Goal: Task Accomplishment & Management: Use online tool/utility

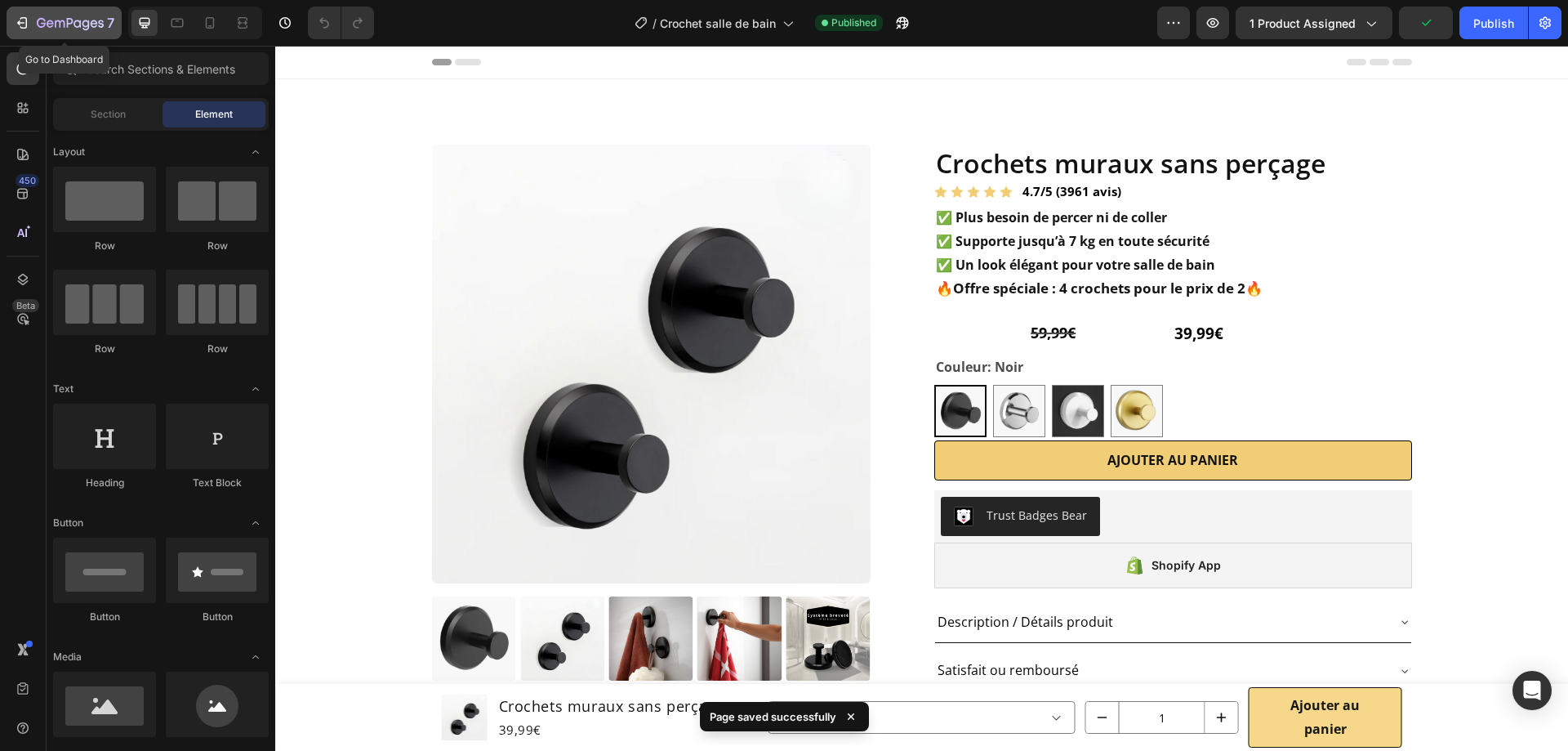
click at [44, 26] on icon "button" at bounding box center [41, 22] width 9 height 9
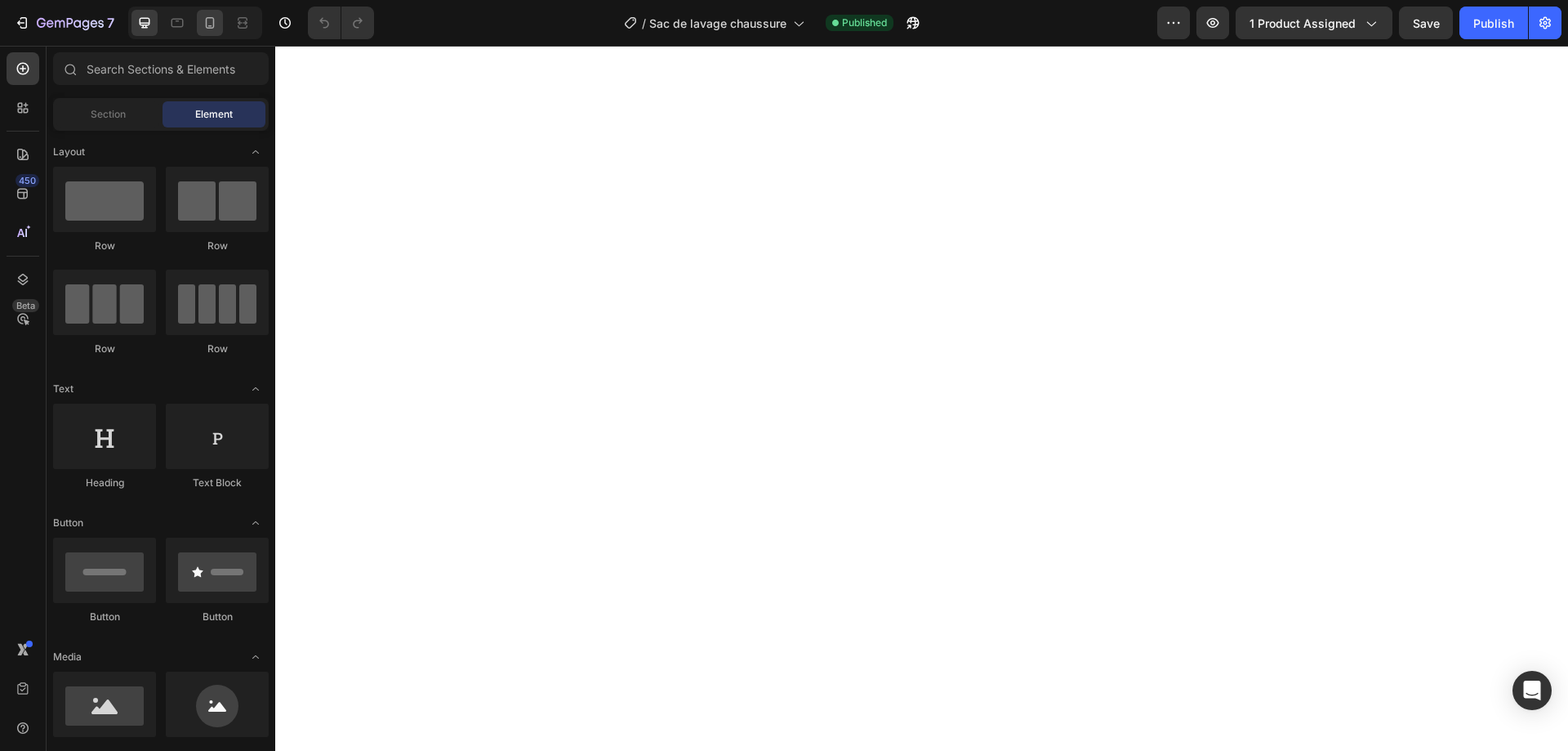
click at [210, 26] on icon at bounding box center [210, 22] width 9 height 11
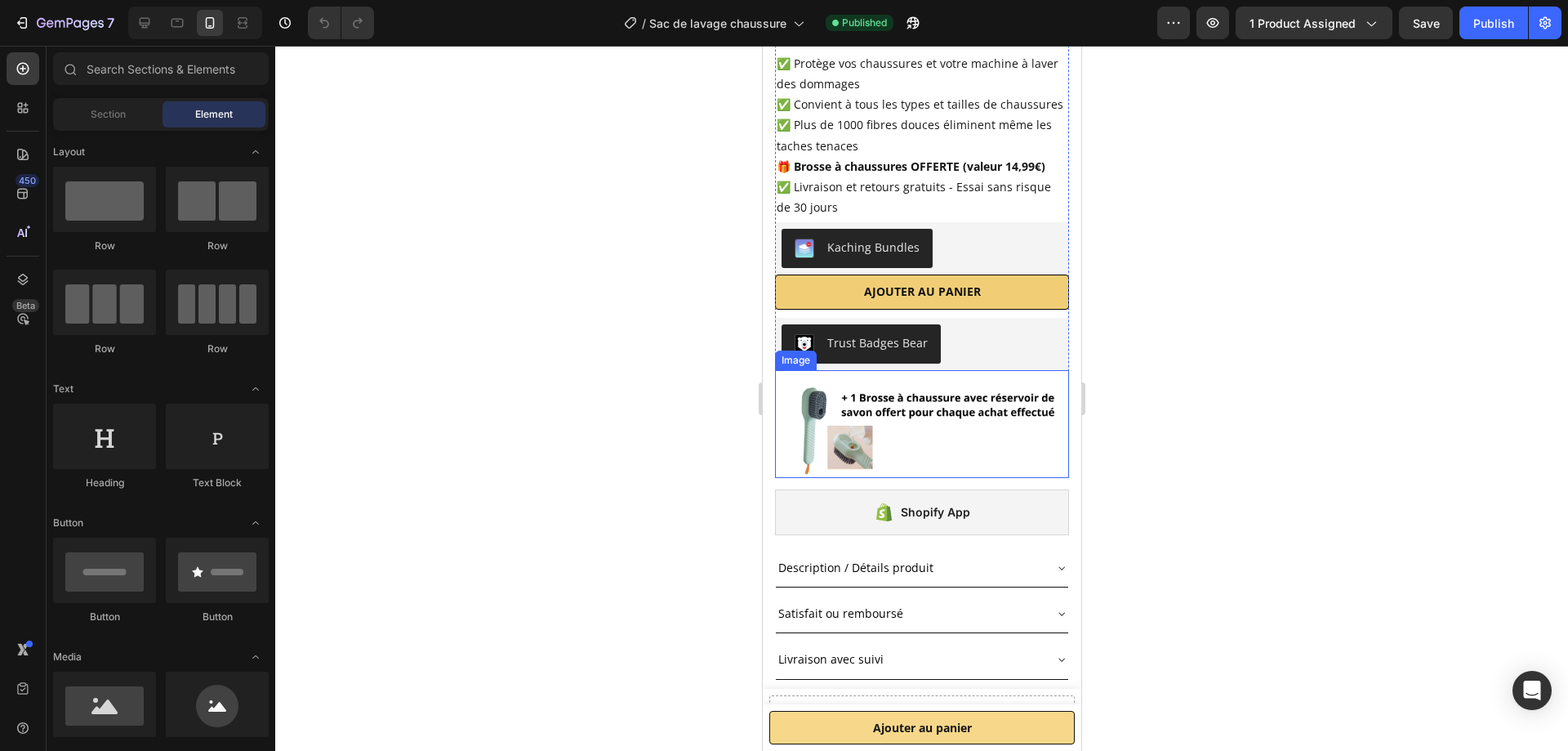
scroll to position [572, 0]
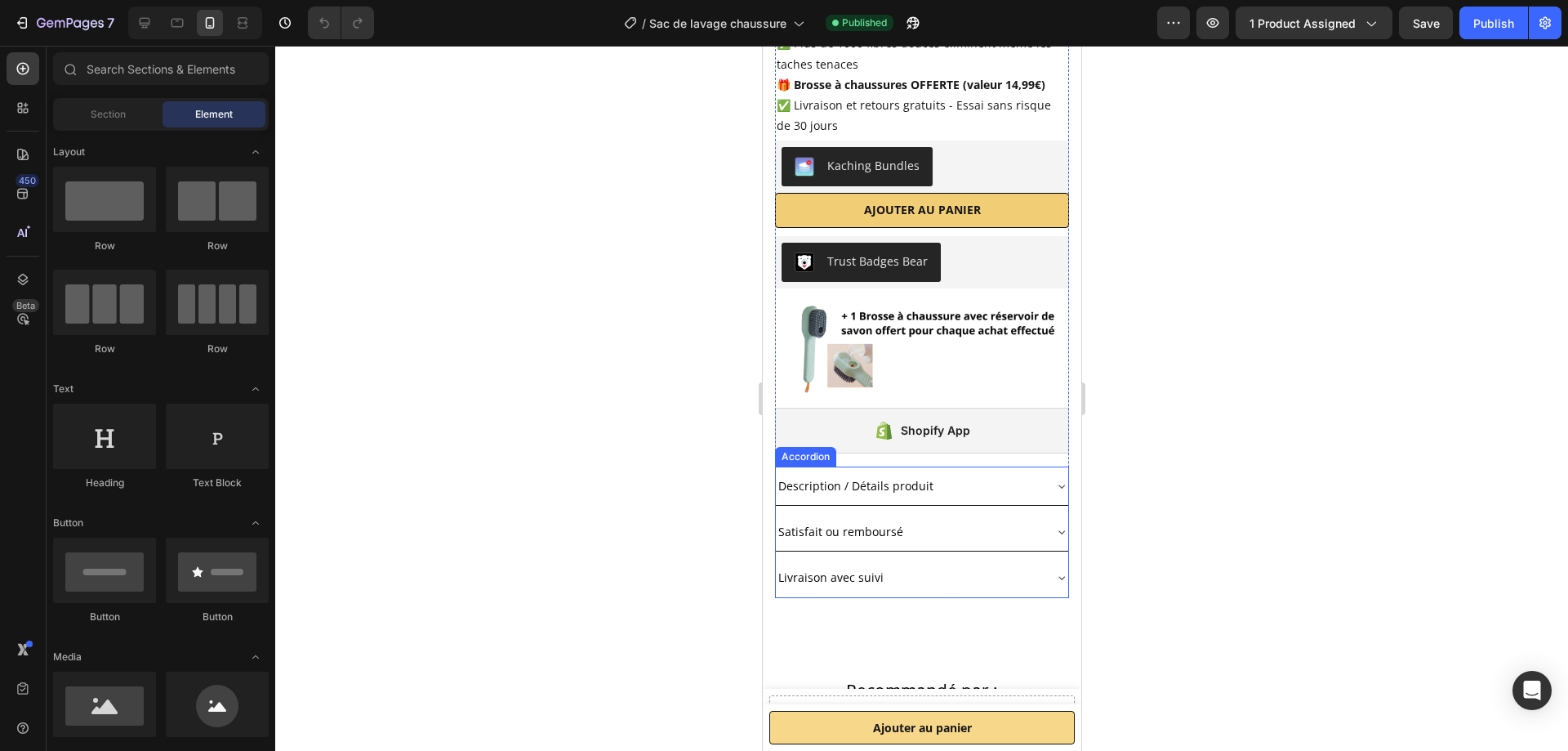
click at [1054, 492] on icon at bounding box center [1060, 485] width 13 height 13
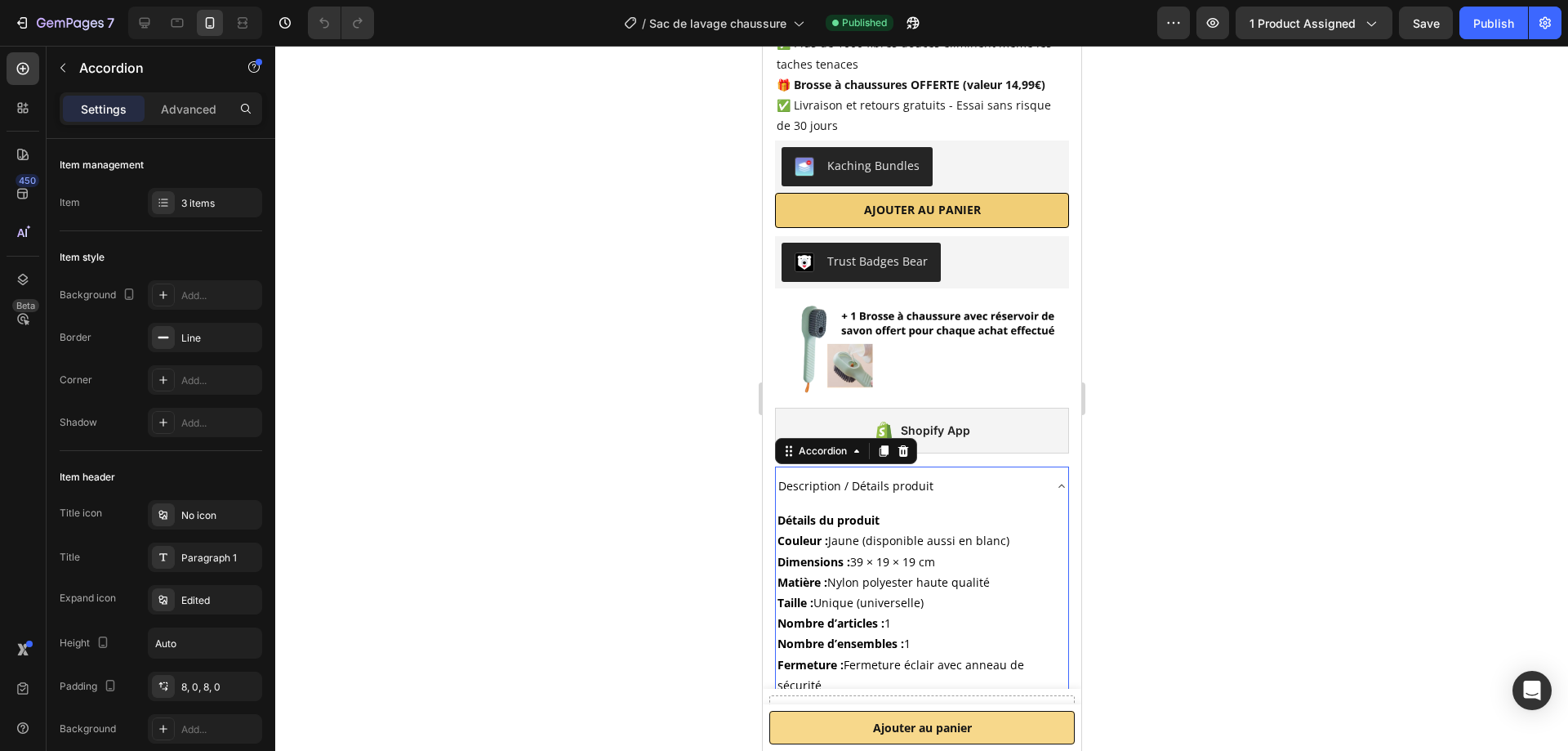
click at [1043, 484] on div "Description / Détails produit" at bounding box center [921, 485] width 292 height 38
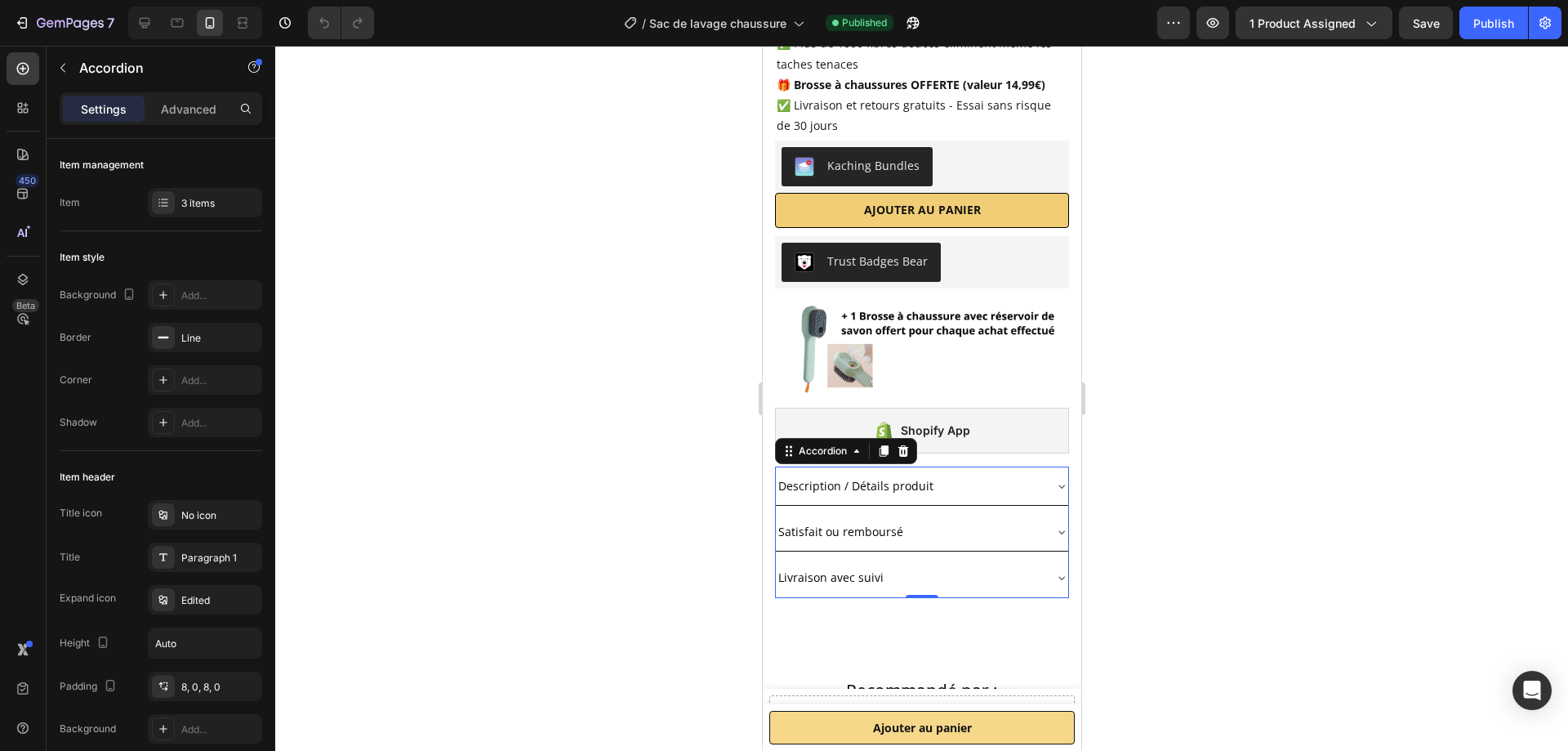
scroll to position [654, 0]
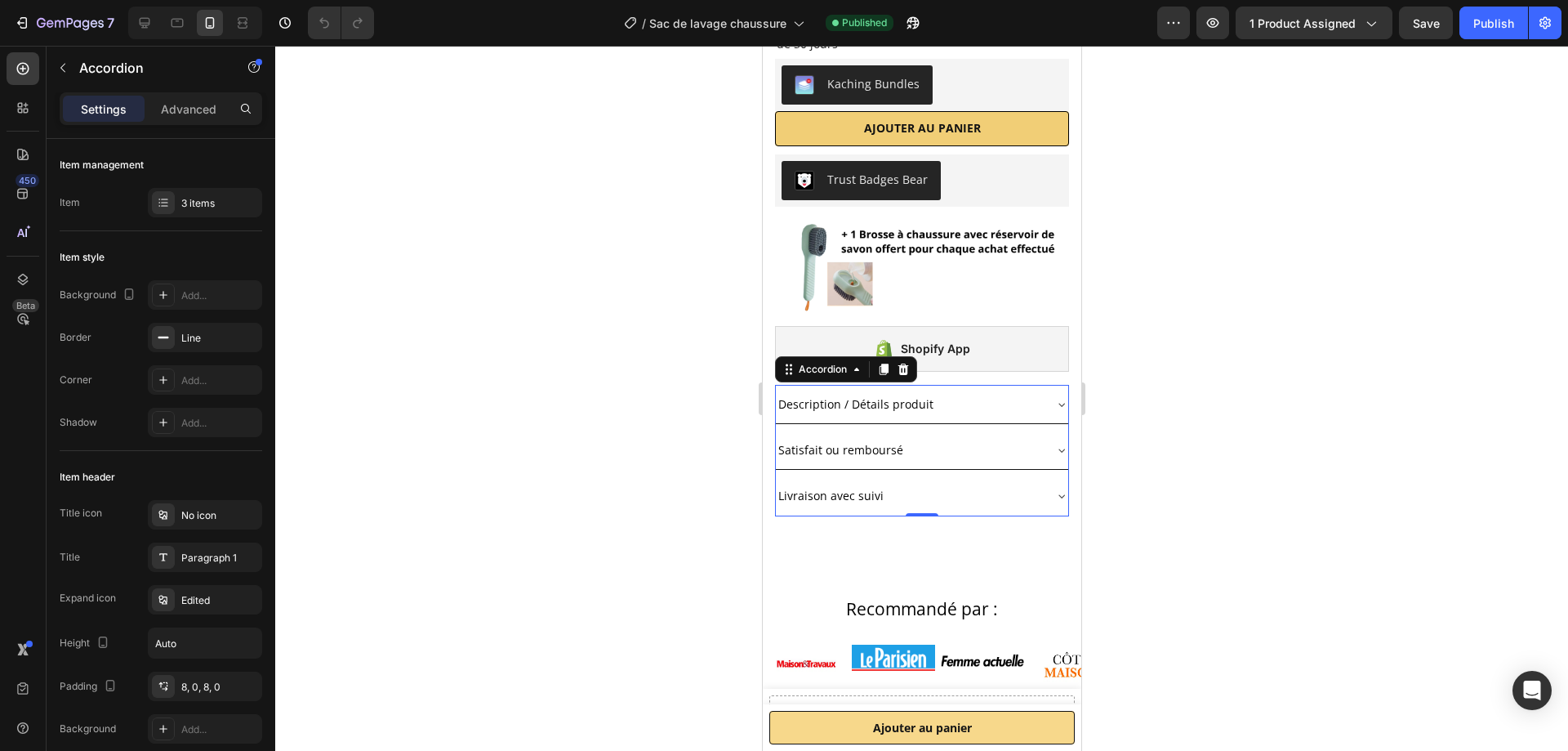
click at [1028, 449] on div "Satisfait ou remboursé" at bounding box center [908, 449] width 267 height 26
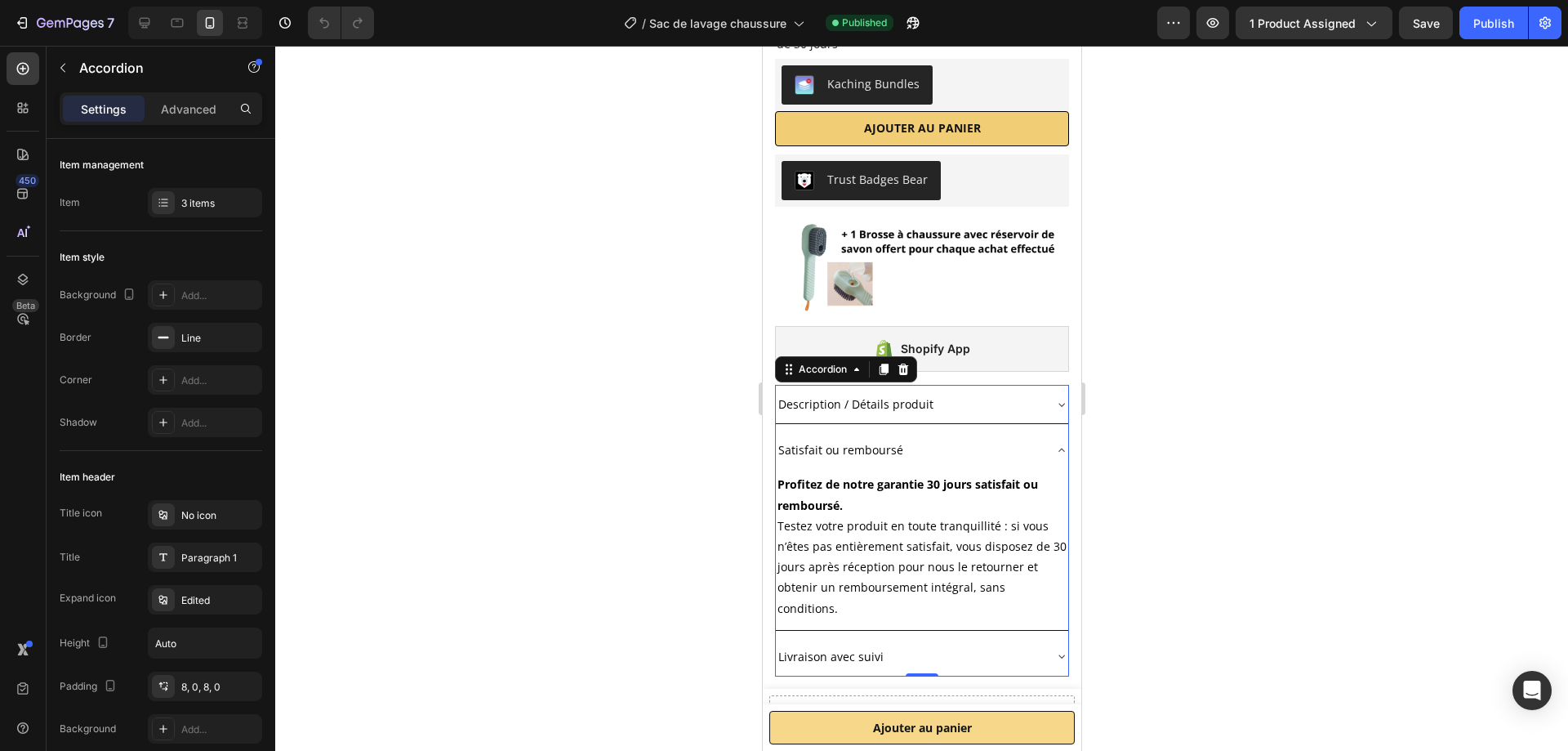
scroll to position [817, 0]
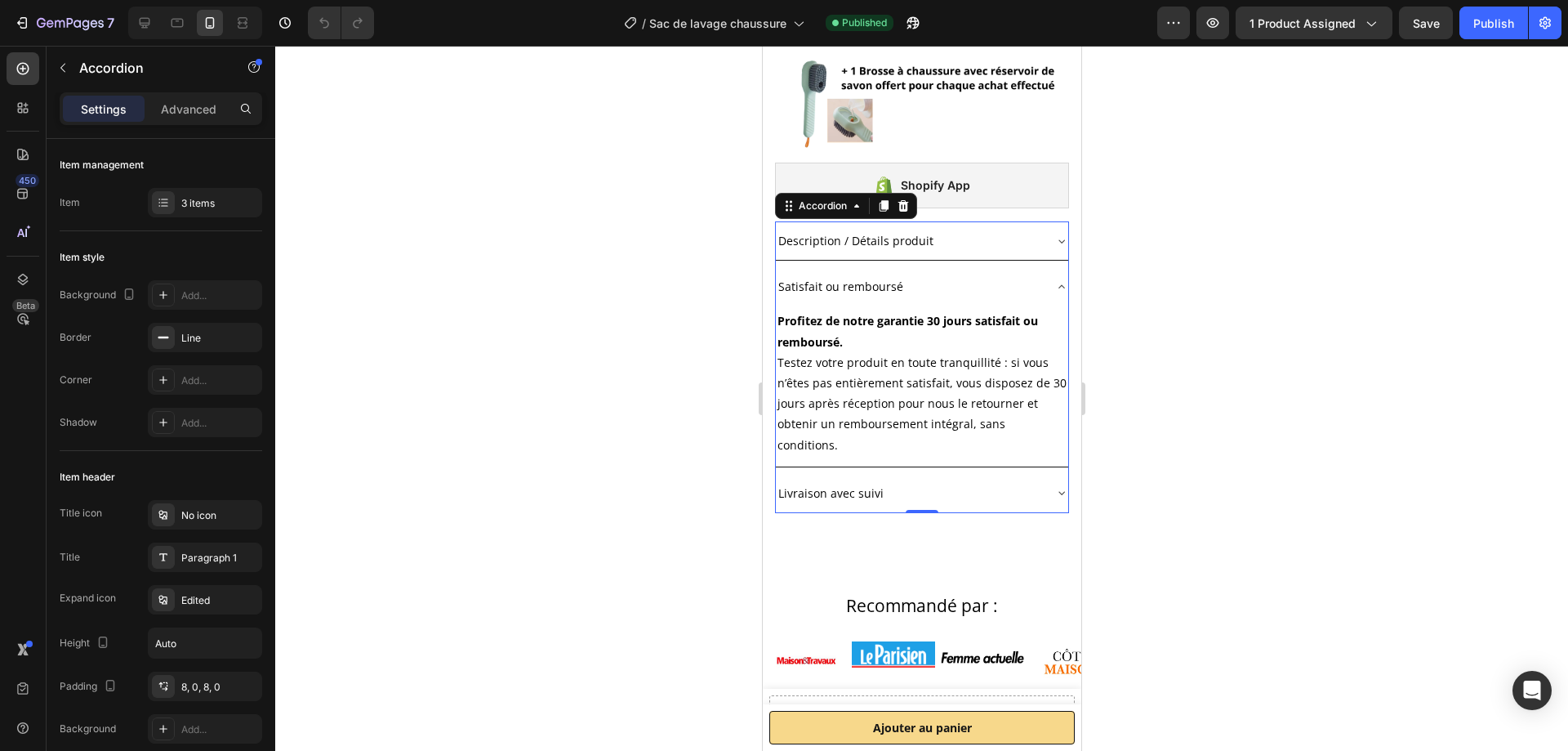
click at [1058, 287] on icon at bounding box center [1061, 286] width 7 height 3
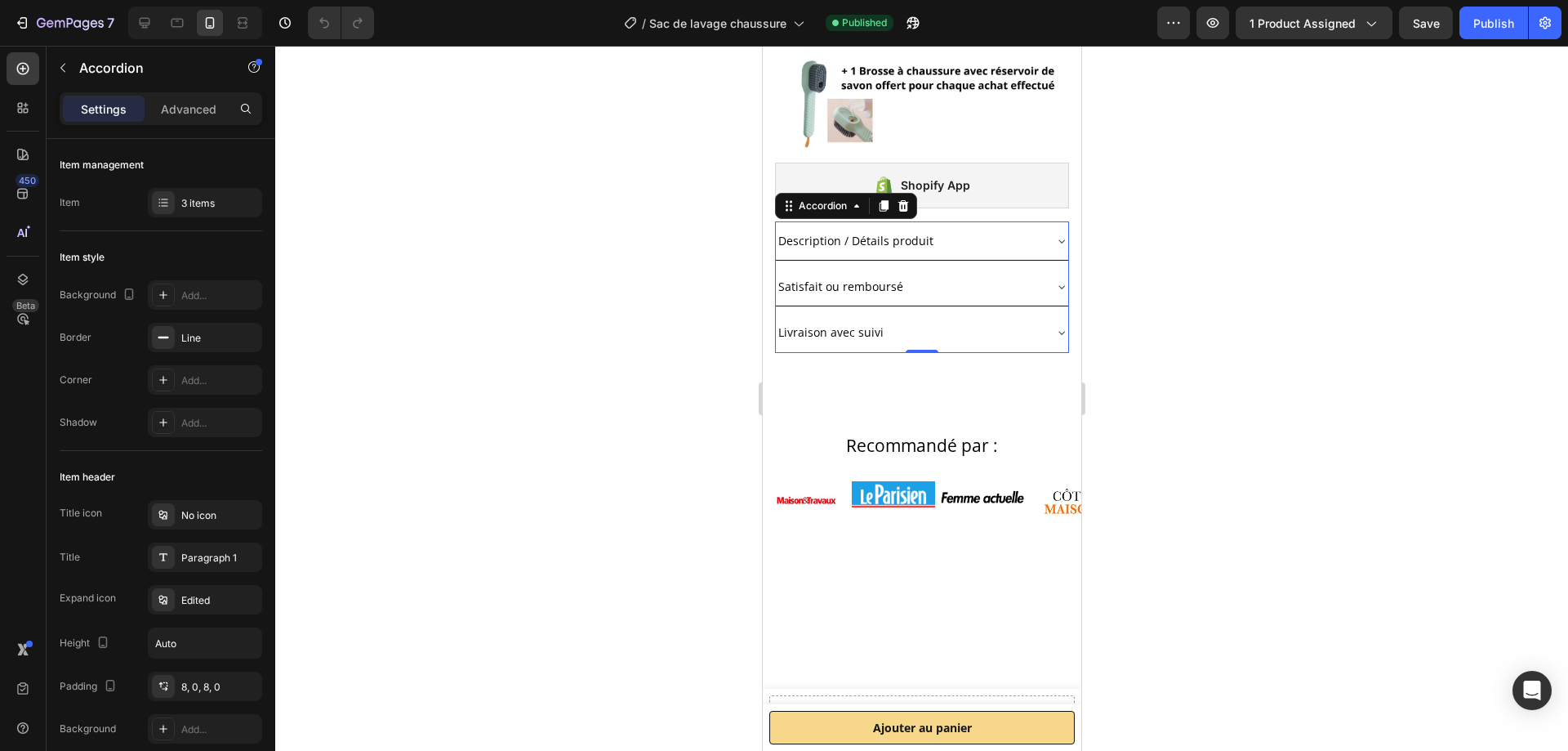
click at [1037, 343] on div "Livraison avec suivi" at bounding box center [921, 331] width 292 height 38
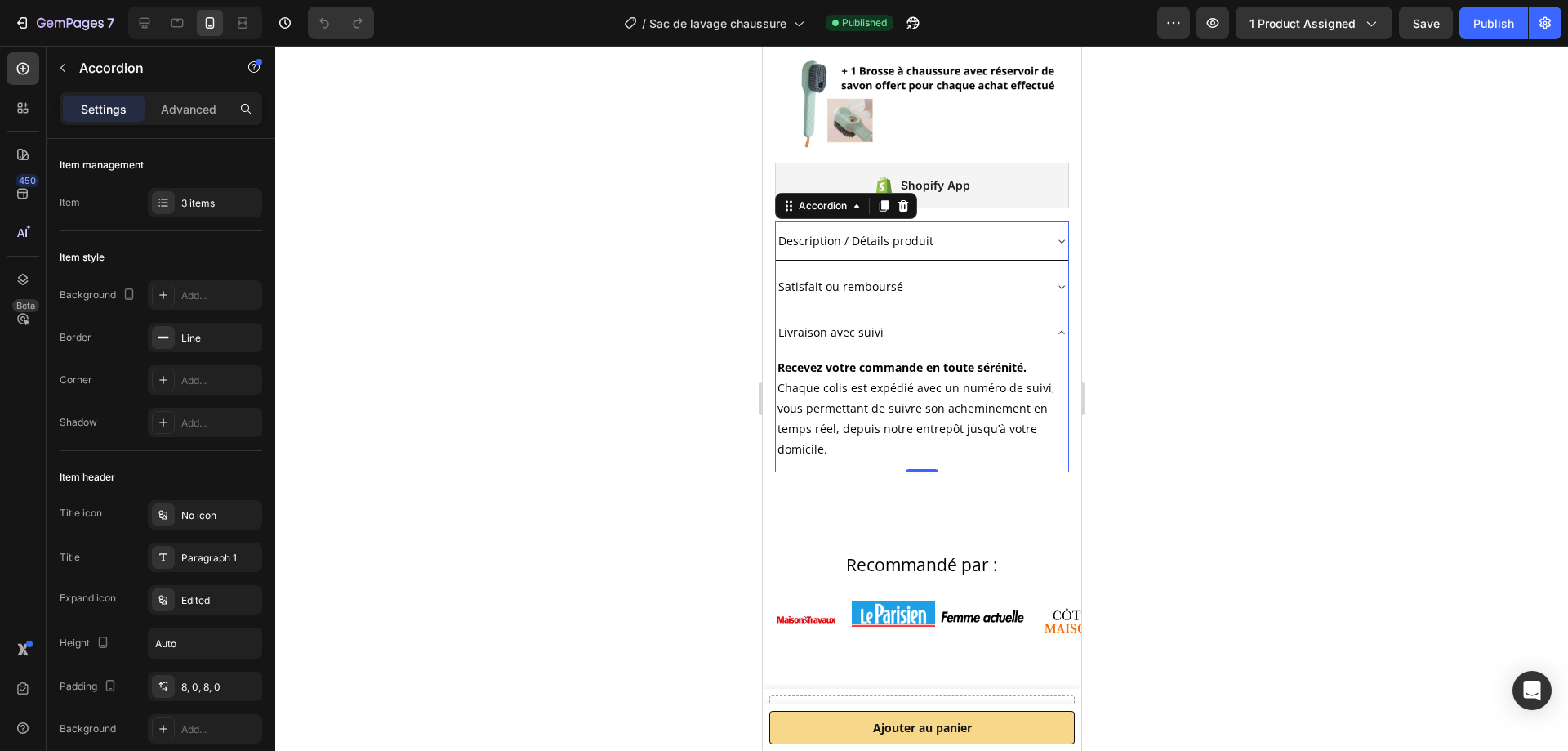
click at [1054, 333] on icon at bounding box center [1060, 331] width 13 height 13
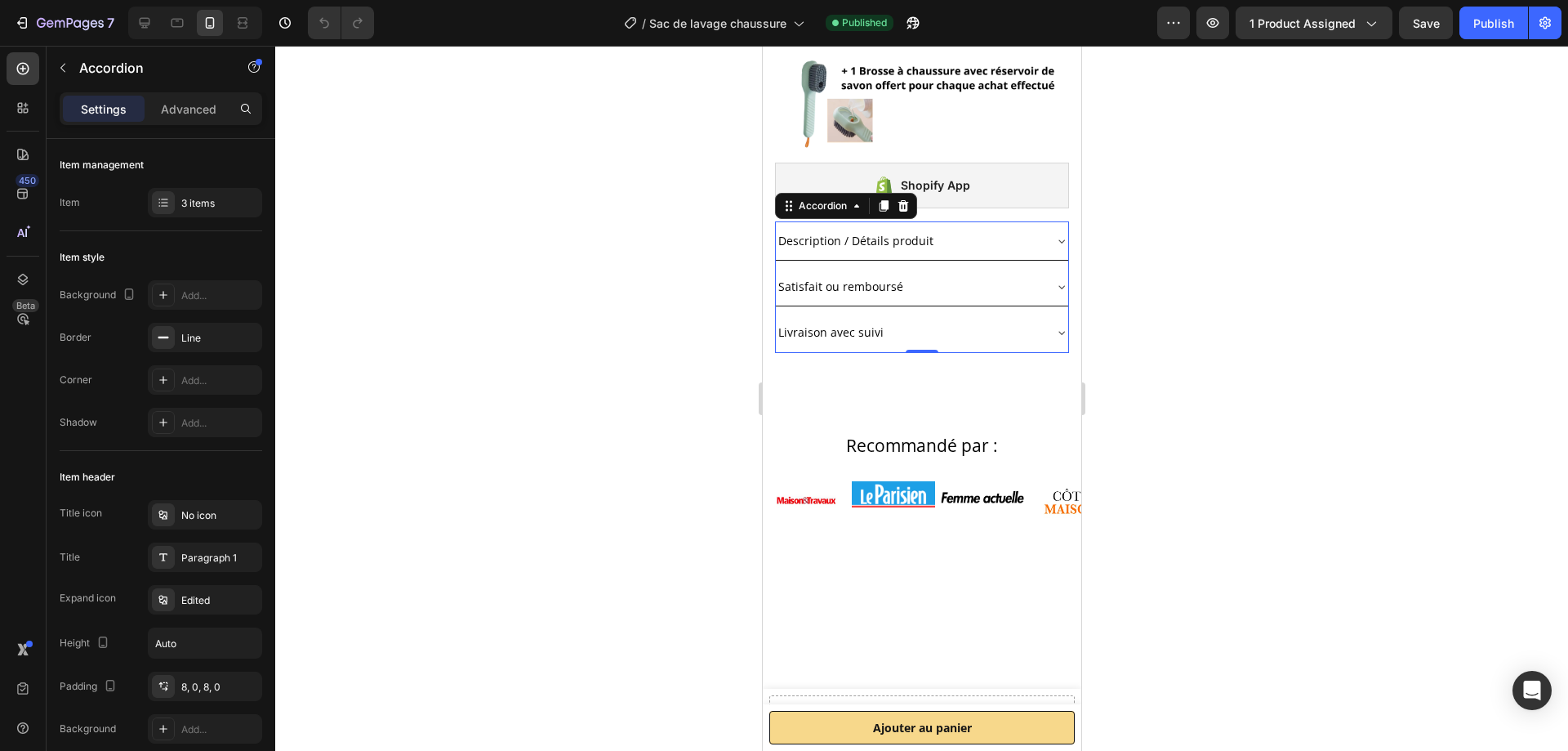
click at [1054, 337] on icon at bounding box center [1060, 331] width 13 height 13
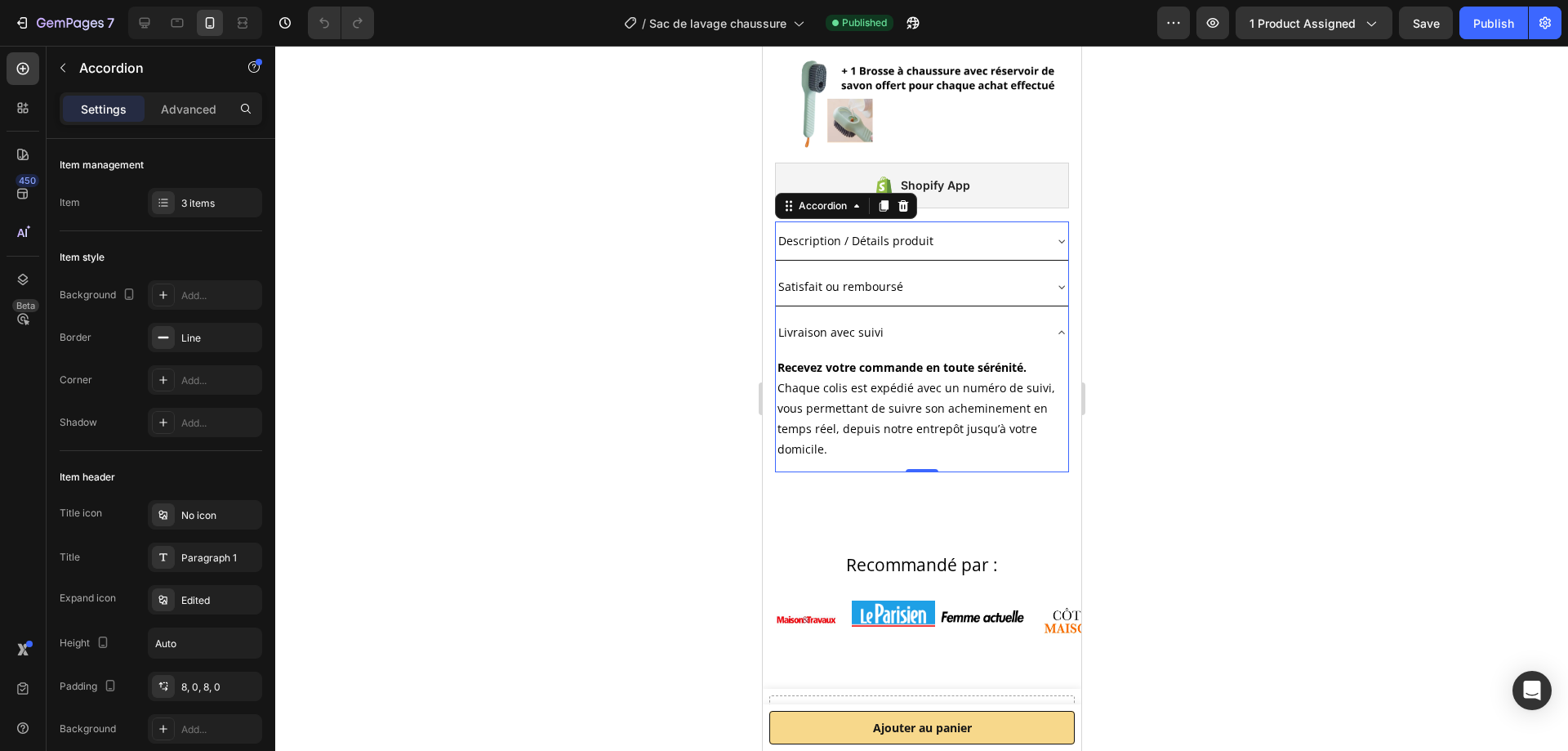
click at [1054, 338] on icon at bounding box center [1060, 331] width 13 height 13
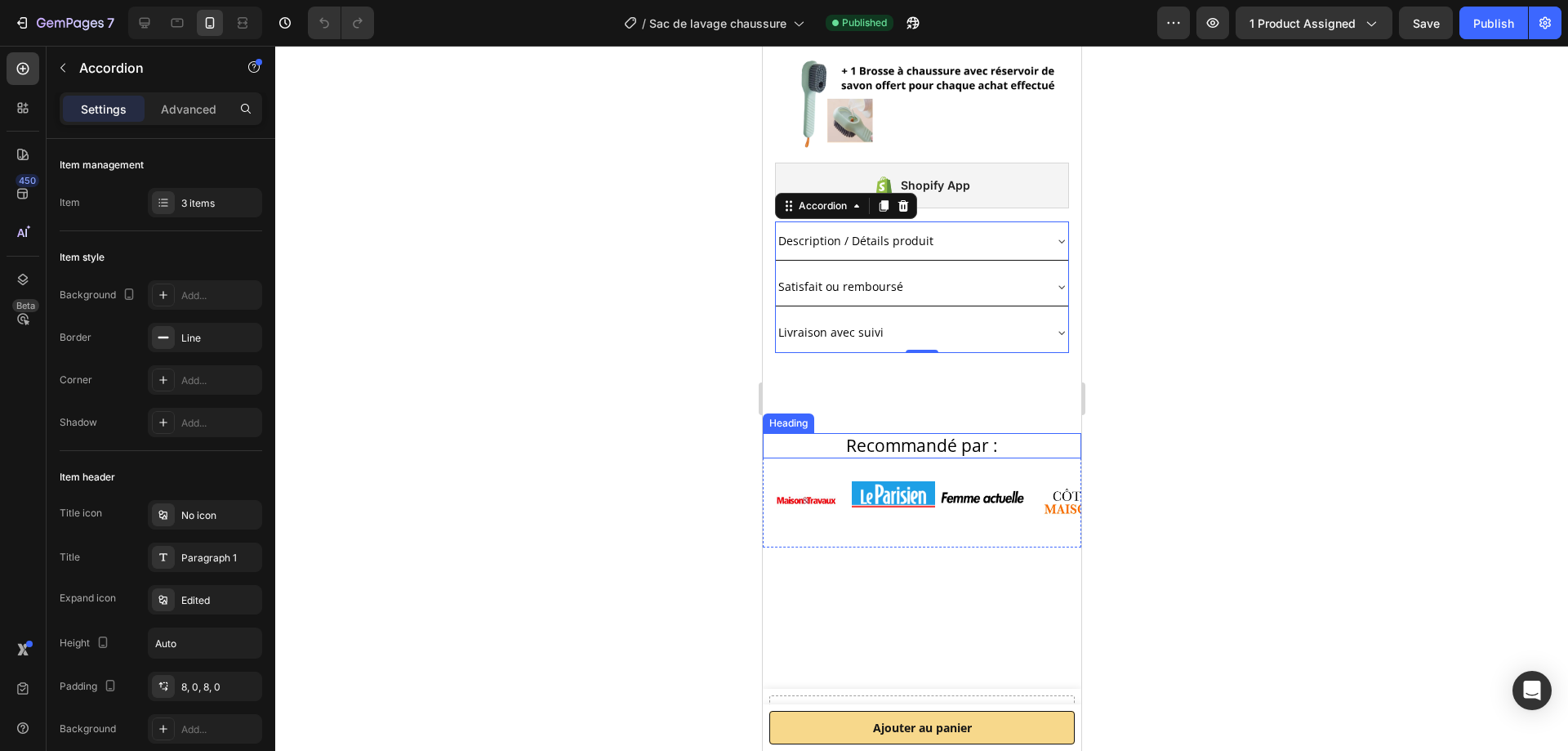
scroll to position [899, 0]
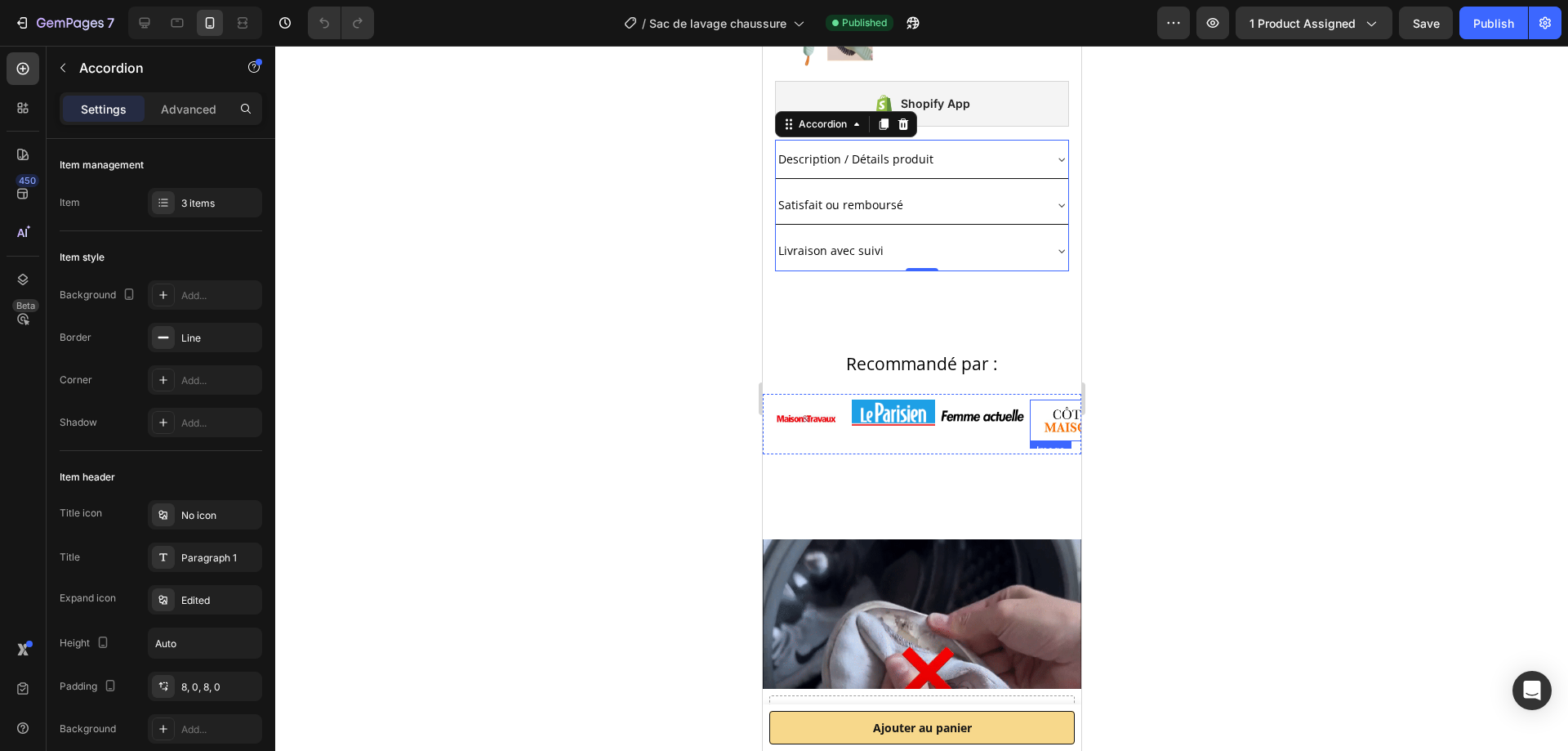
click at [1058, 432] on img at bounding box center [1072, 420] width 84 height 42
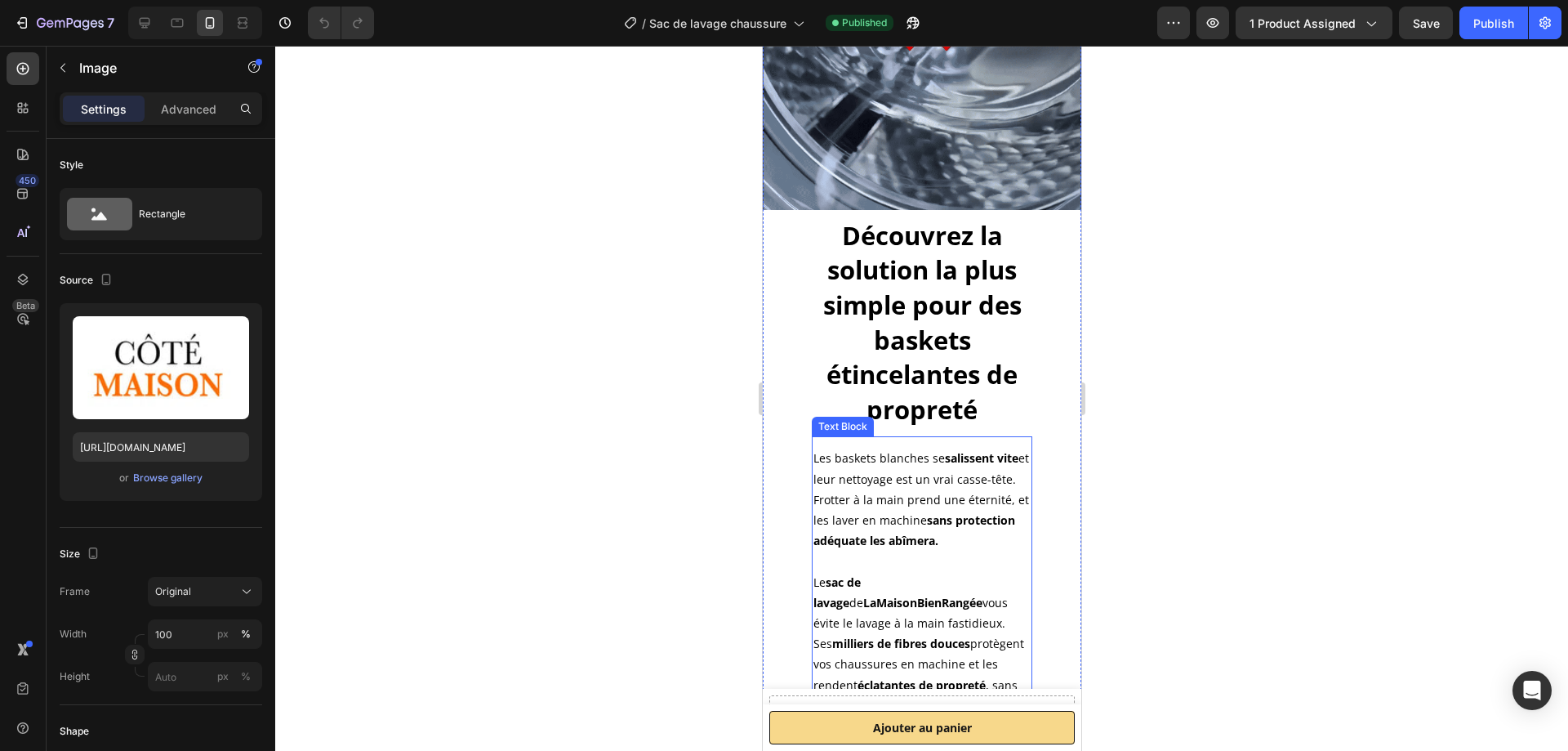
scroll to position [1716, 0]
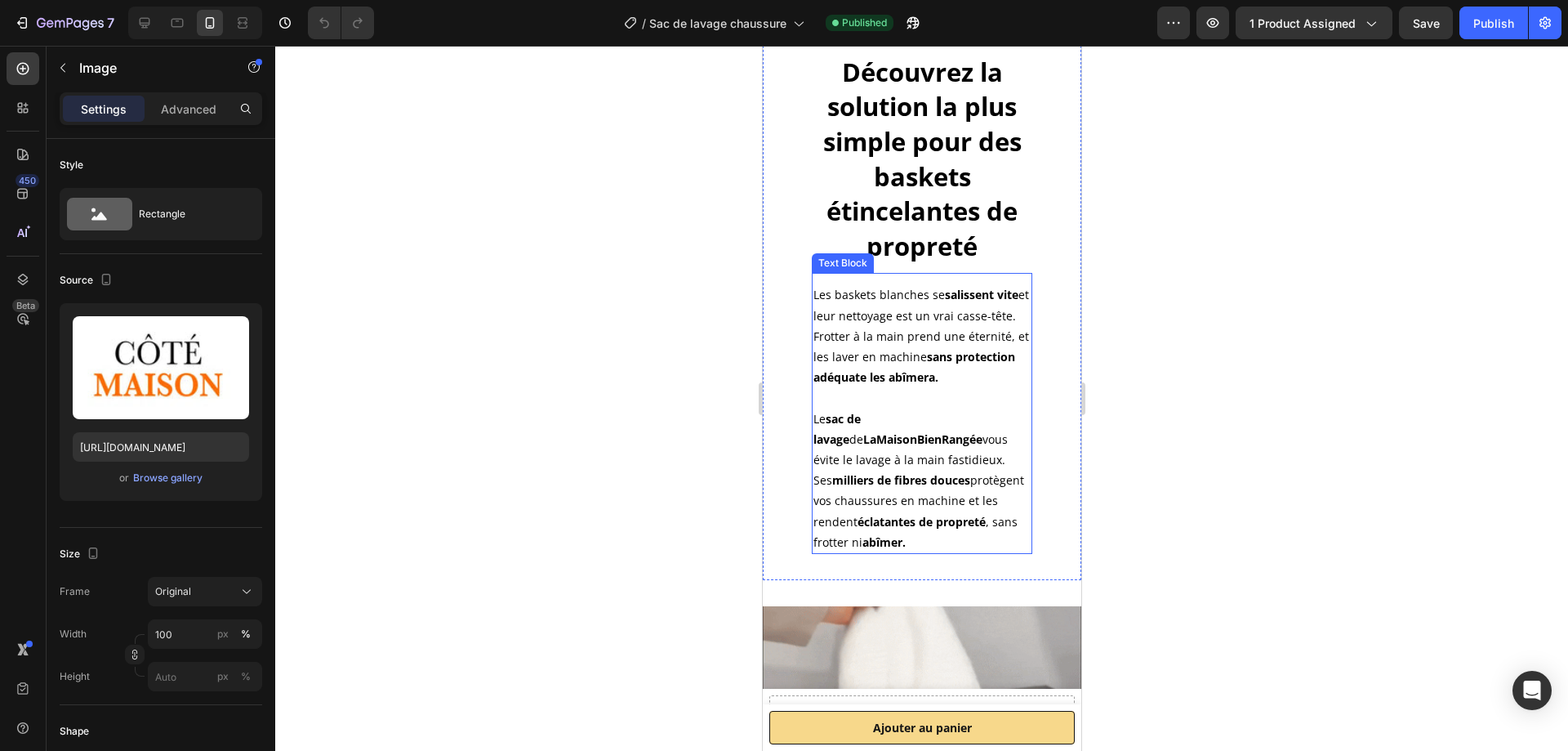
click at [937, 431] on strong "LaMaisonBienRangée" at bounding box center [922, 439] width 120 height 15
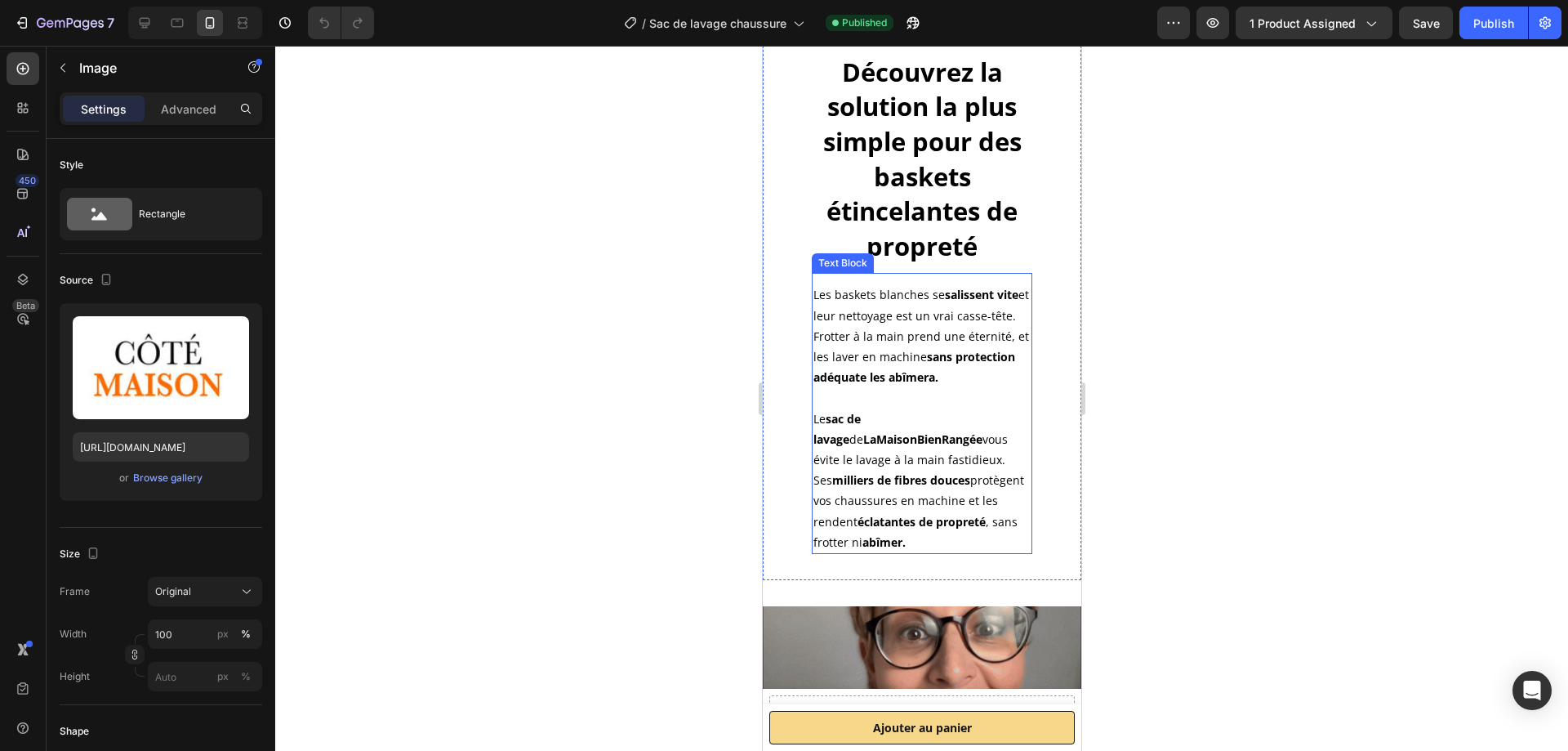
click at [937, 431] on strong "LaMaisonBienRangée" at bounding box center [922, 439] width 120 height 15
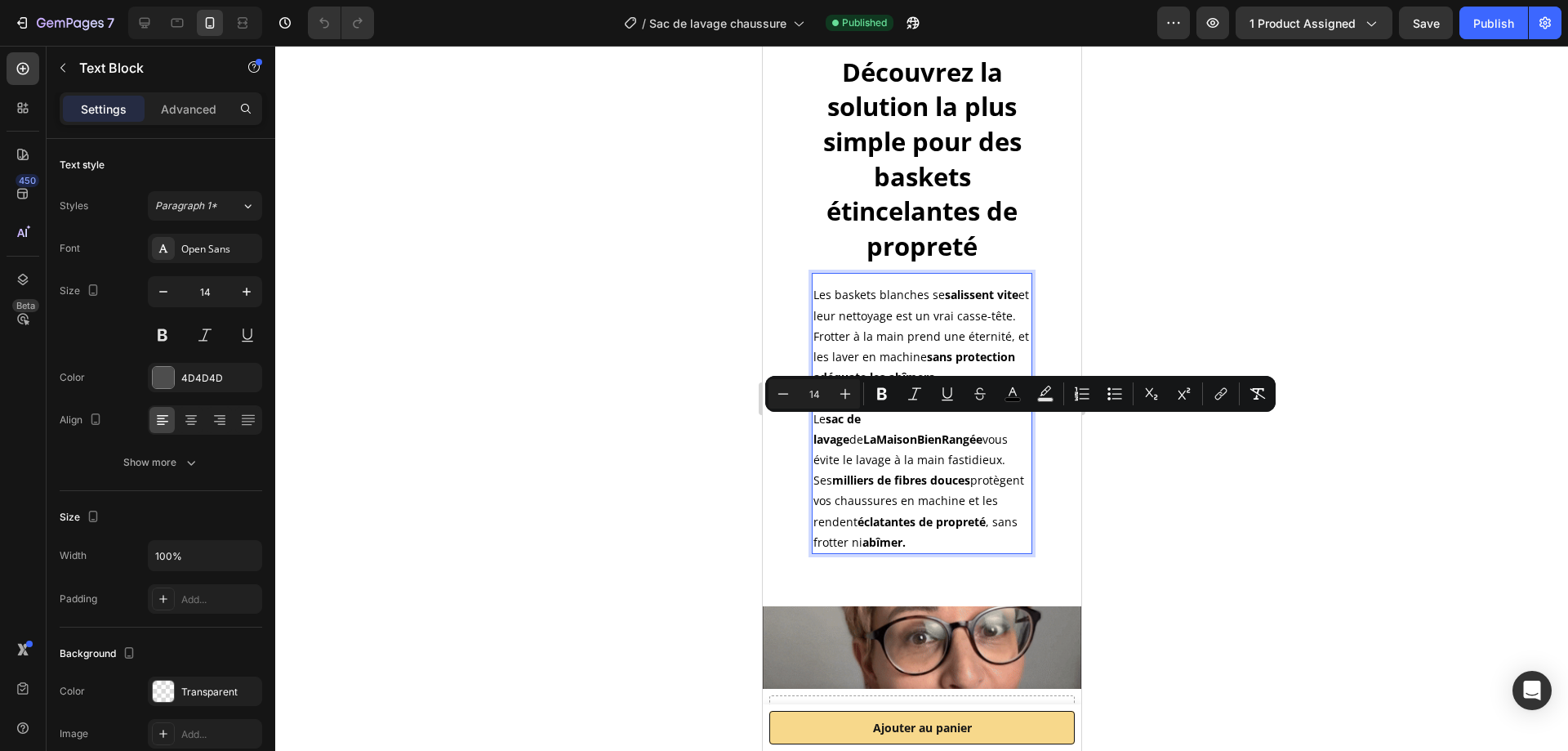
click at [936, 431] on strong "LaMaisonBienRangée" at bounding box center [922, 439] width 120 height 15
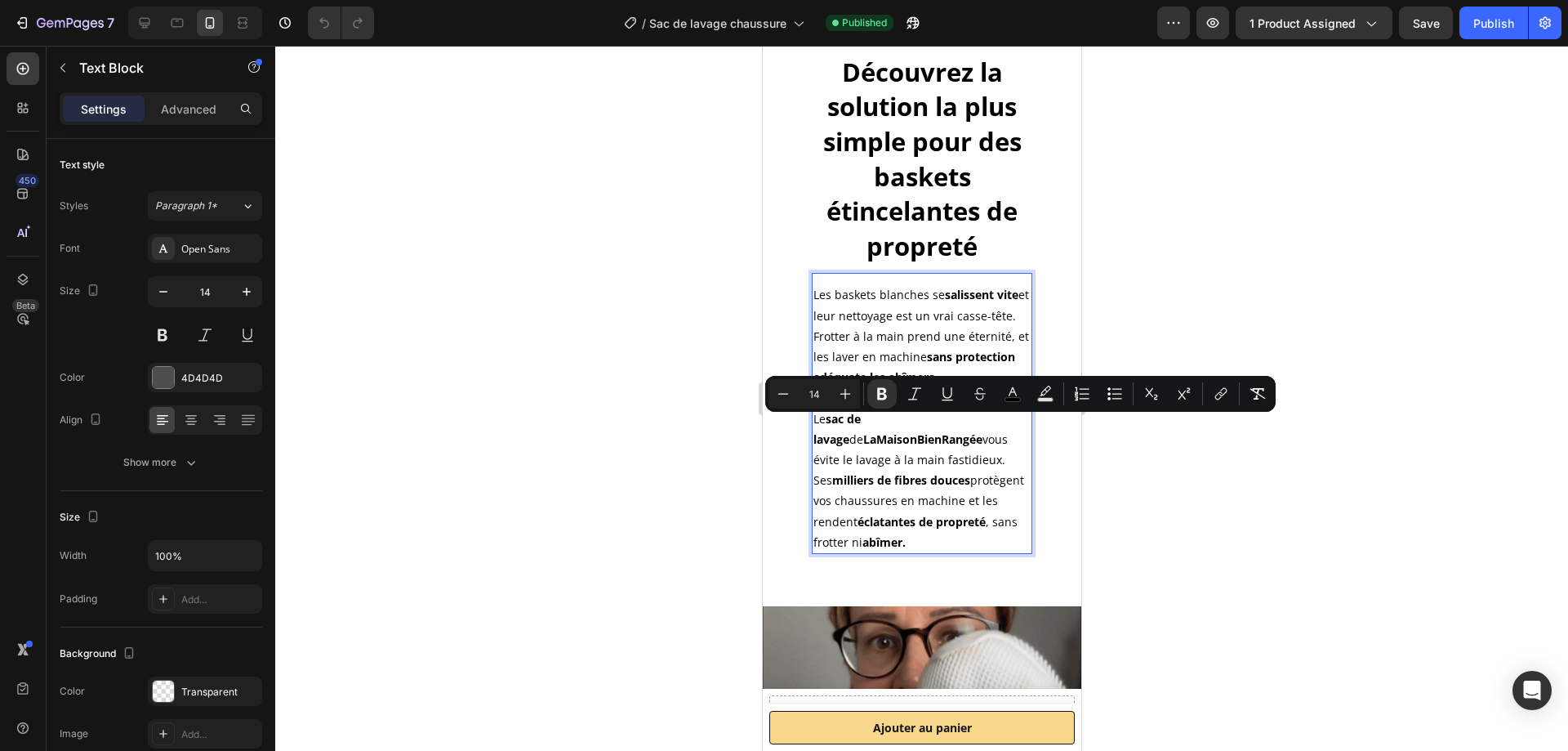
drag, startPoint x: 936, startPoint y: 427, endPoint x: 856, endPoint y: 425, distance: 80.0
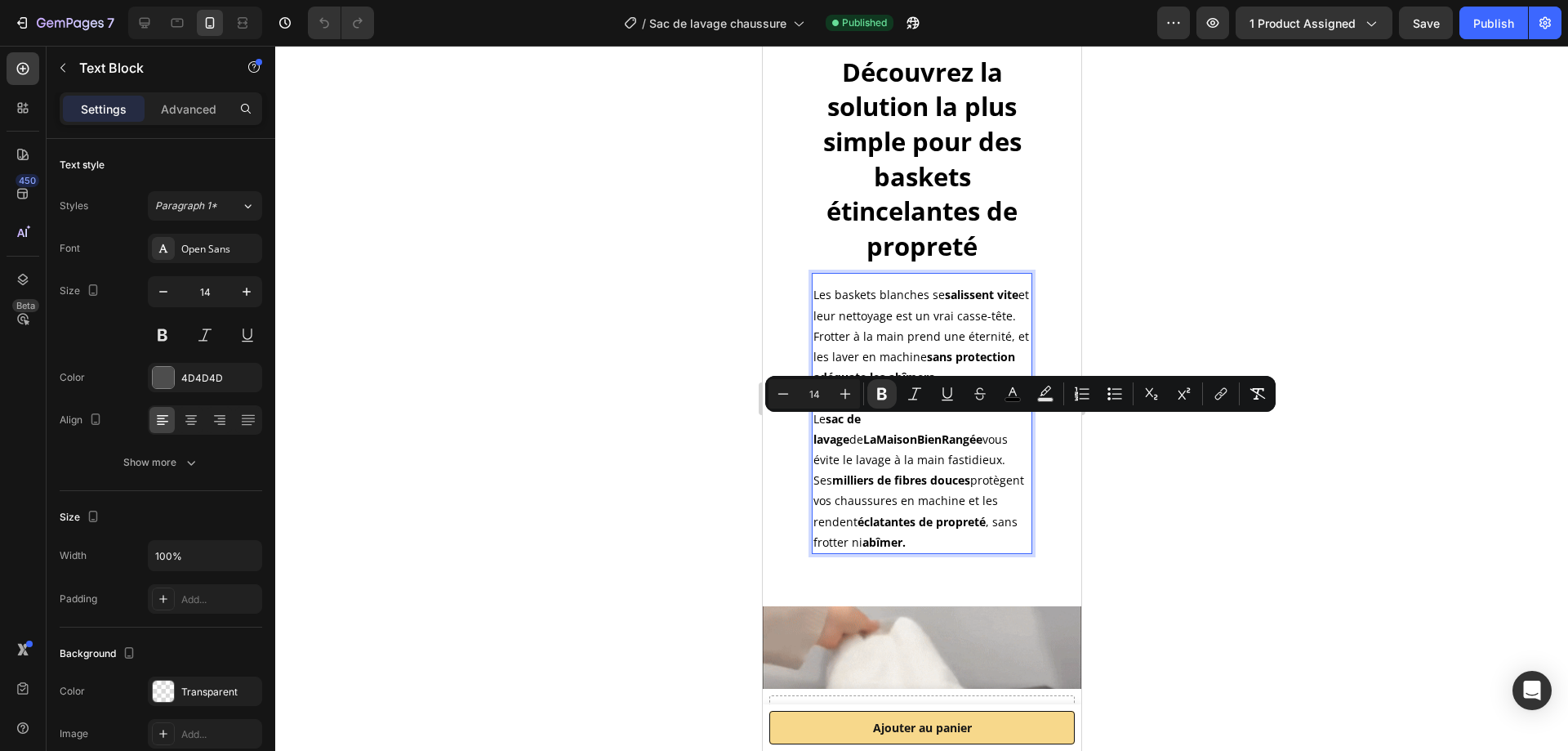
click at [862, 431] on strong "LaMaisonBienRangée" at bounding box center [922, 439] width 120 height 15
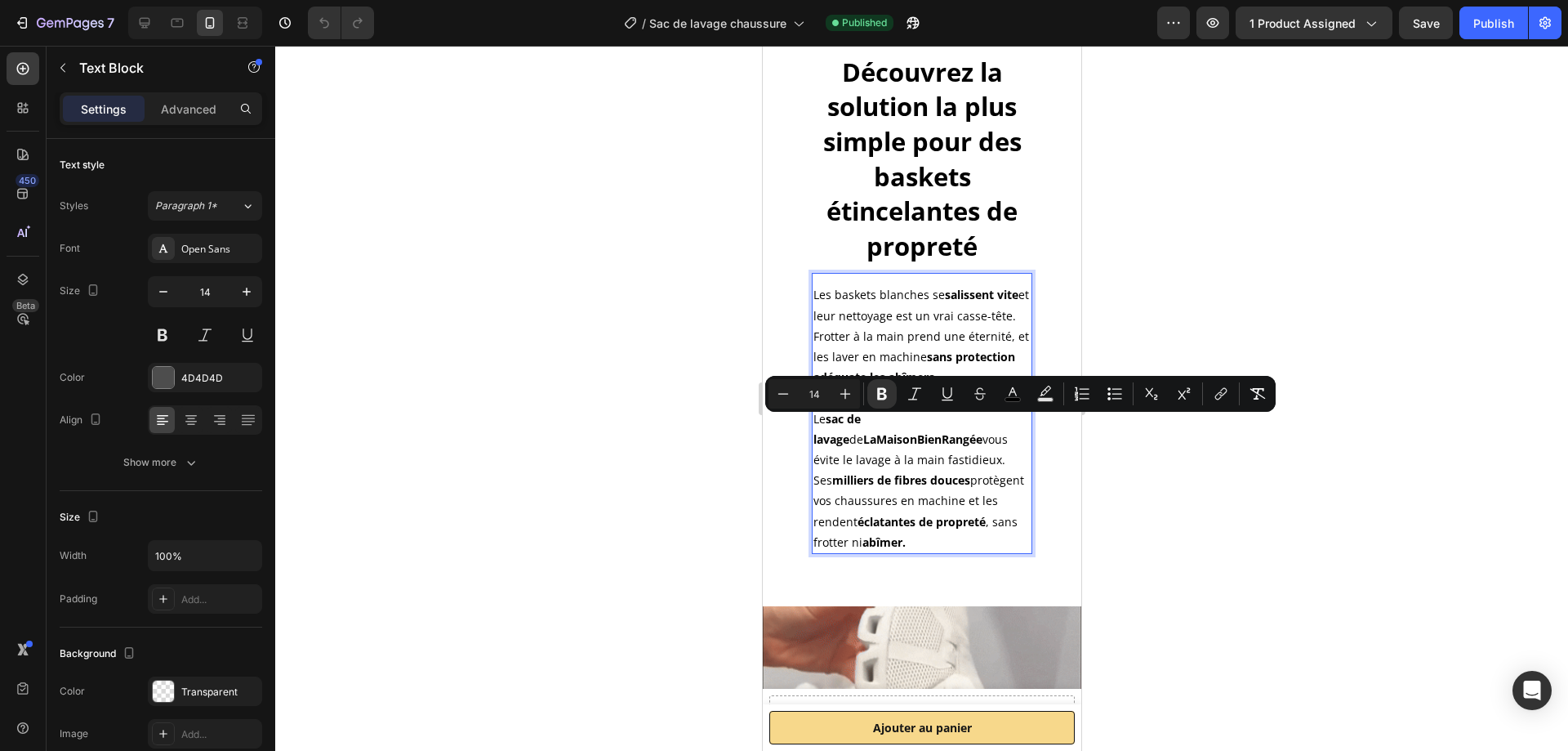
click at [1242, 484] on div at bounding box center [921, 398] width 1293 height 705
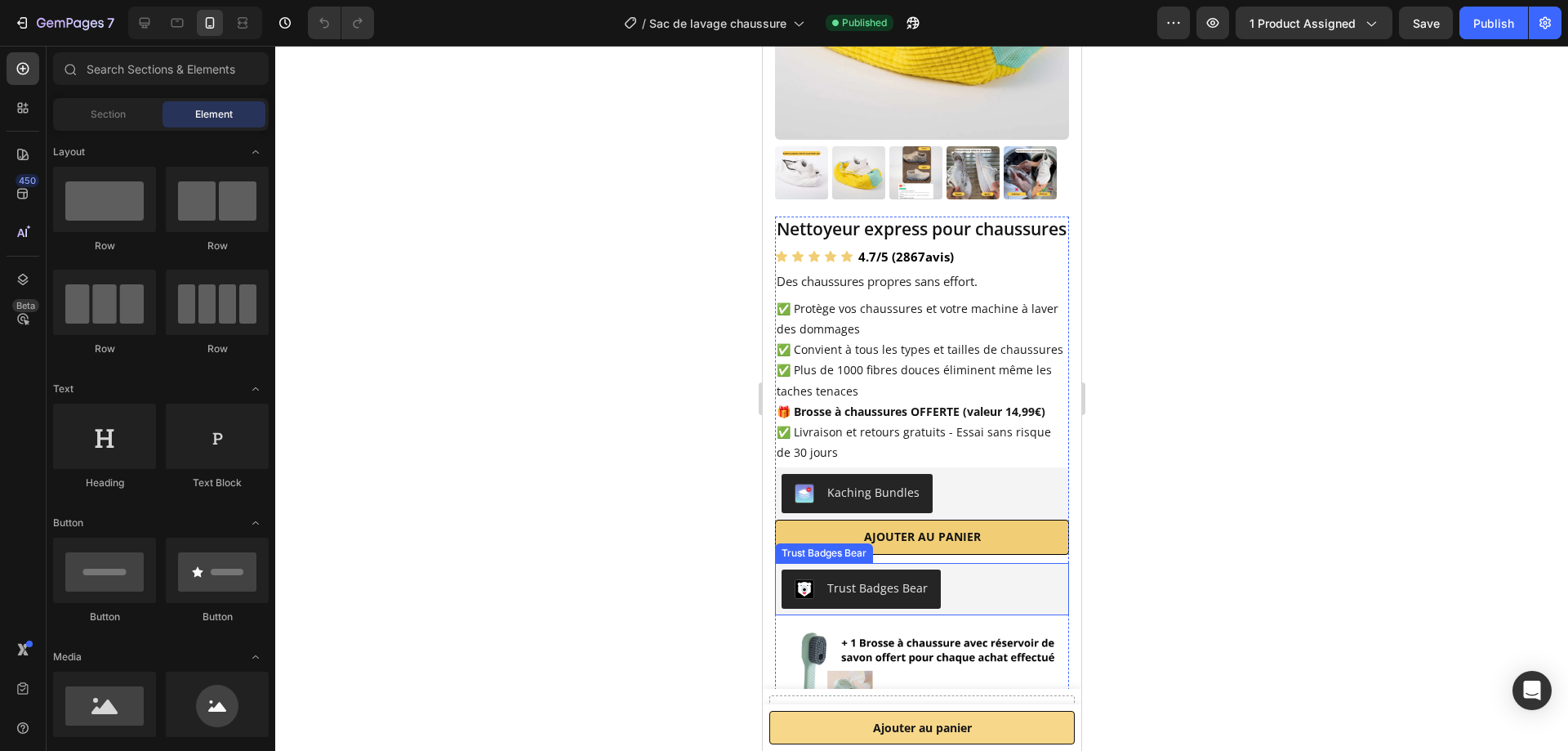
scroll to position [0, 0]
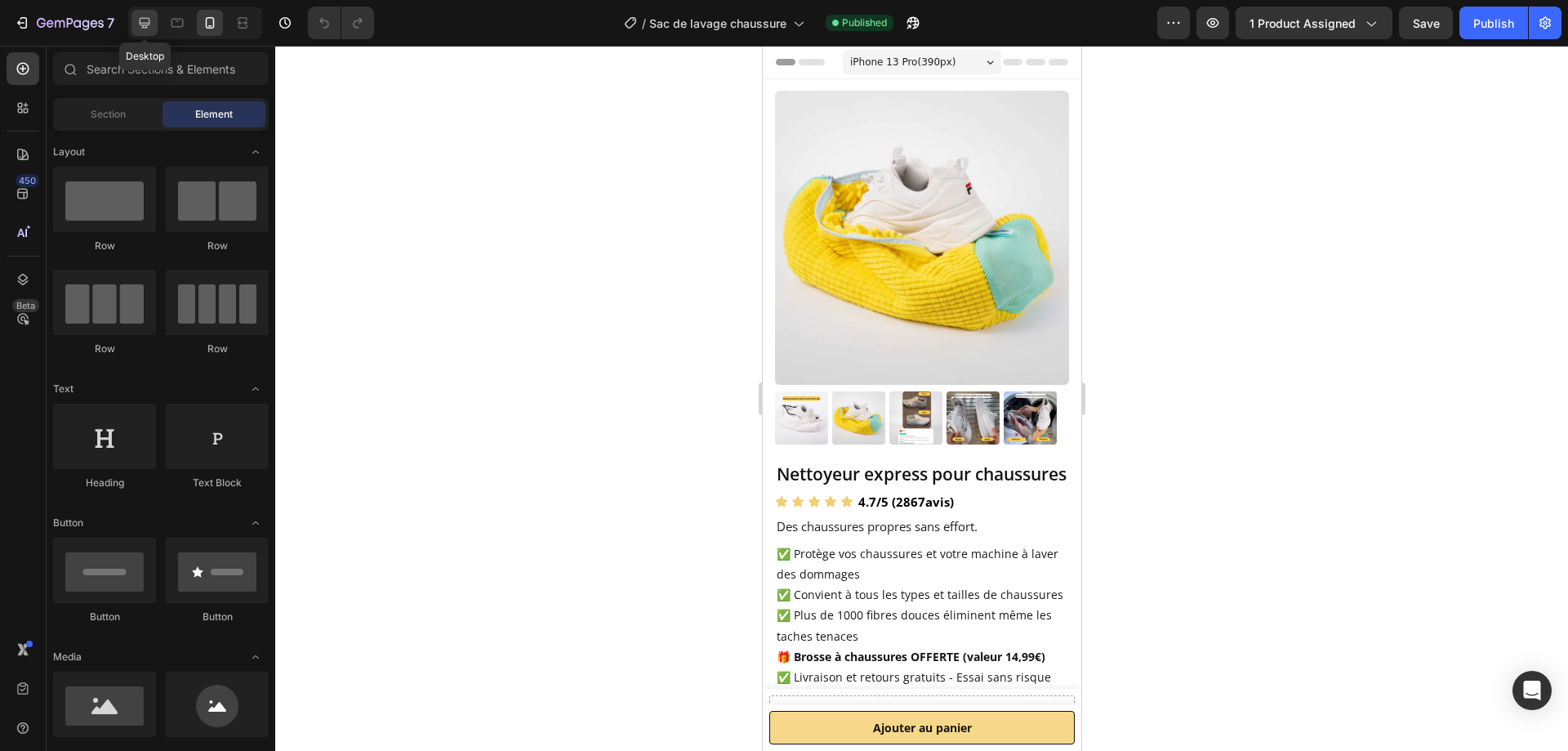
click at [146, 20] on icon at bounding box center [144, 22] width 16 height 16
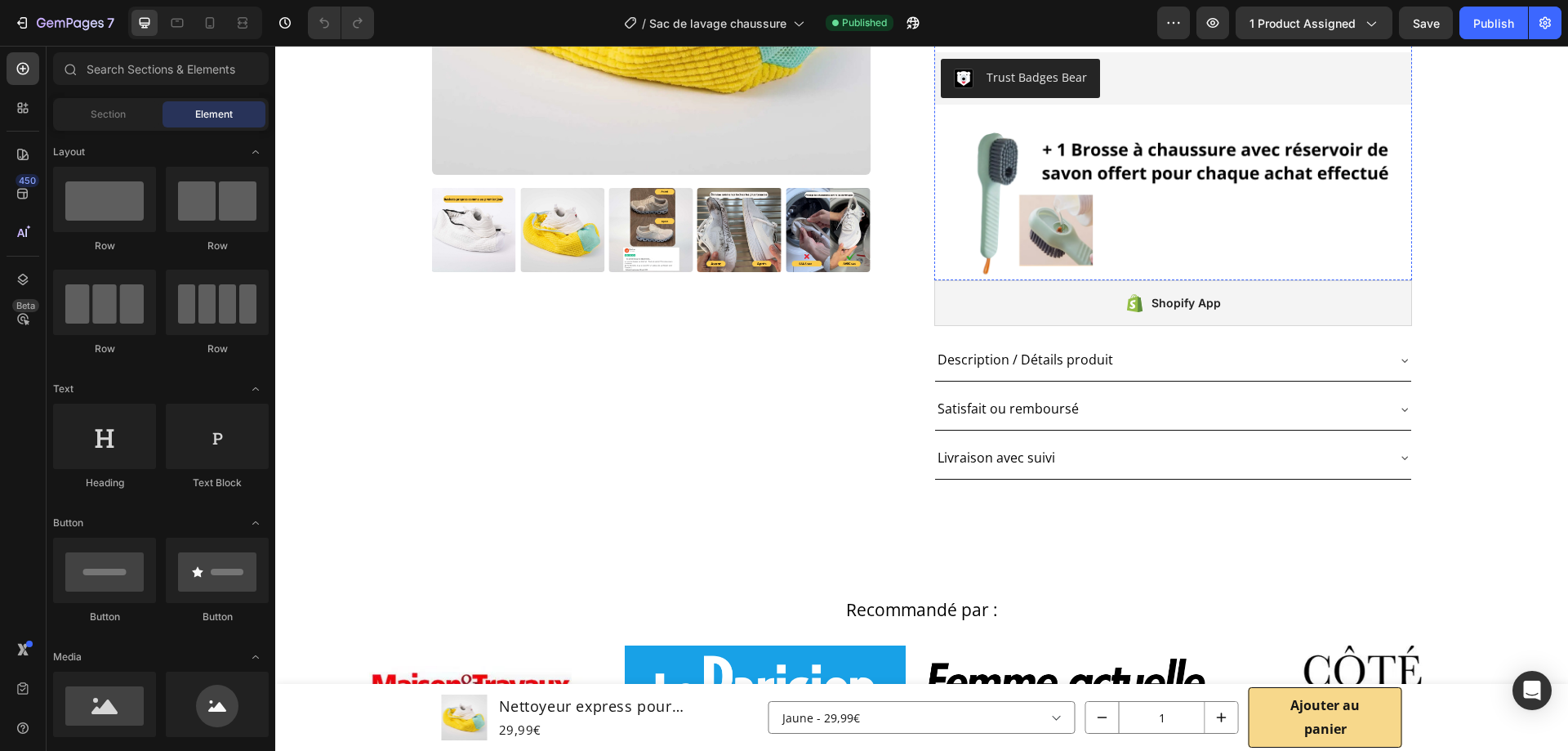
scroll to position [163, 0]
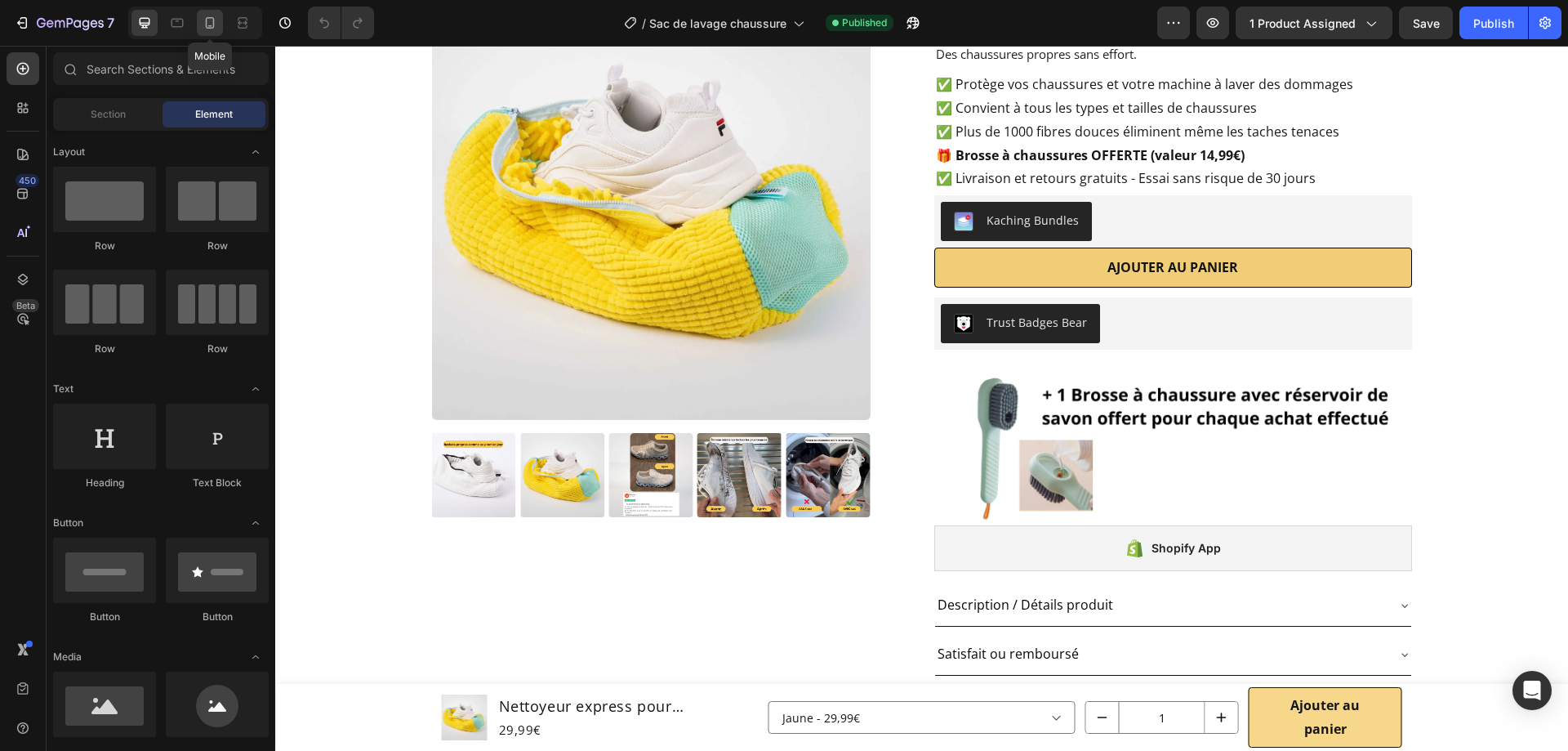
click at [211, 29] on icon at bounding box center [209, 22] width 16 height 16
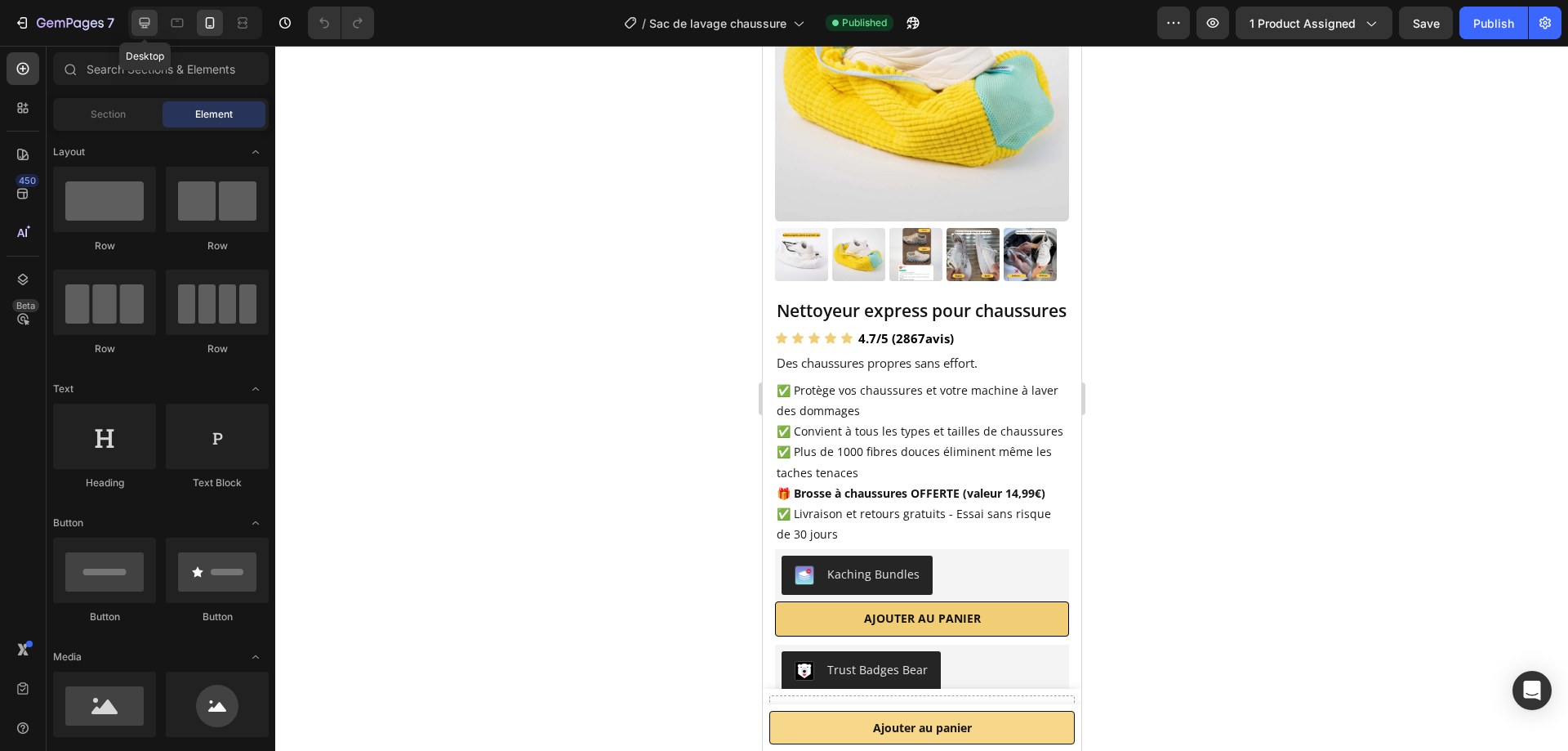
click at [135, 19] on div at bounding box center [144, 22] width 26 height 26
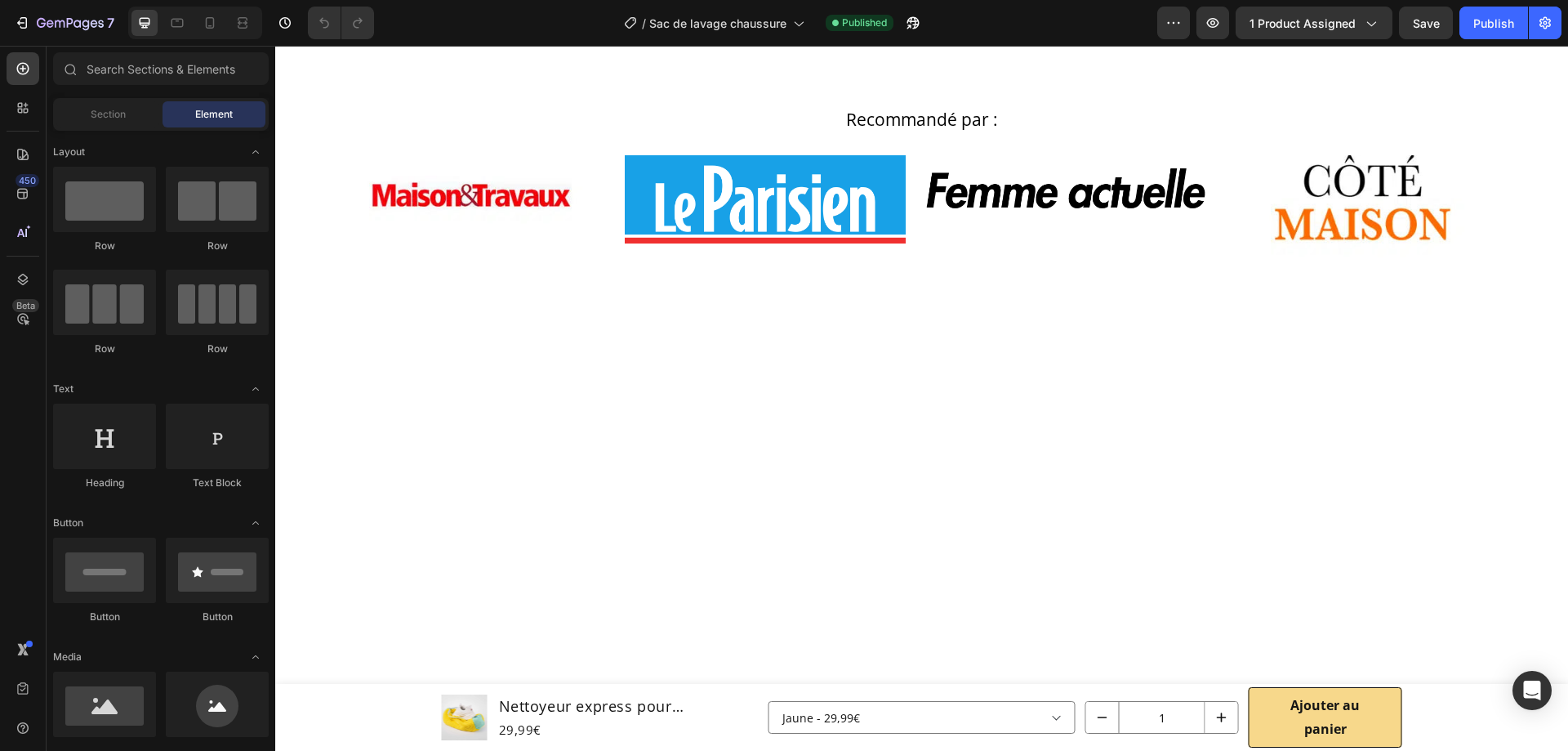
scroll to position [408, 0]
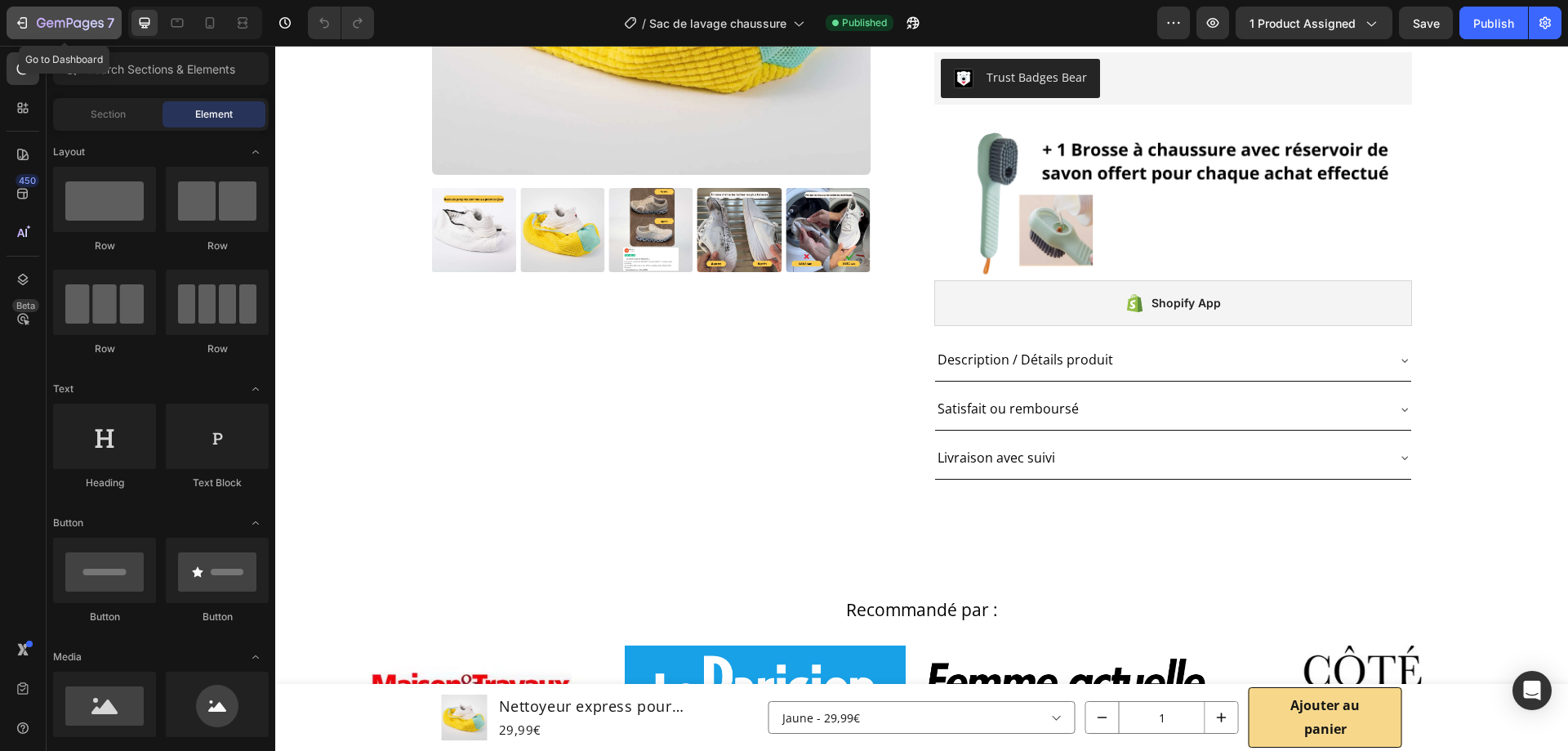
click at [51, 28] on icon "button" at bounding box center [70, 24] width 67 height 14
